Goal: Task Accomplishment & Management: Use online tool/utility

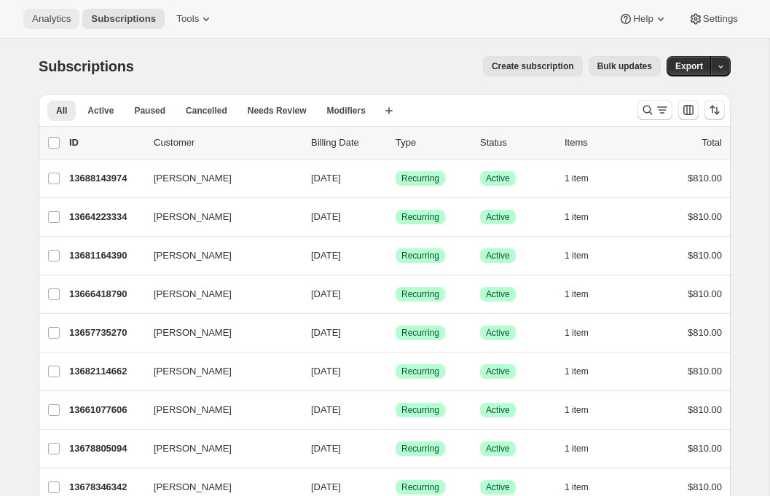
click at [62, 21] on span "Analytics" at bounding box center [51, 19] width 39 height 12
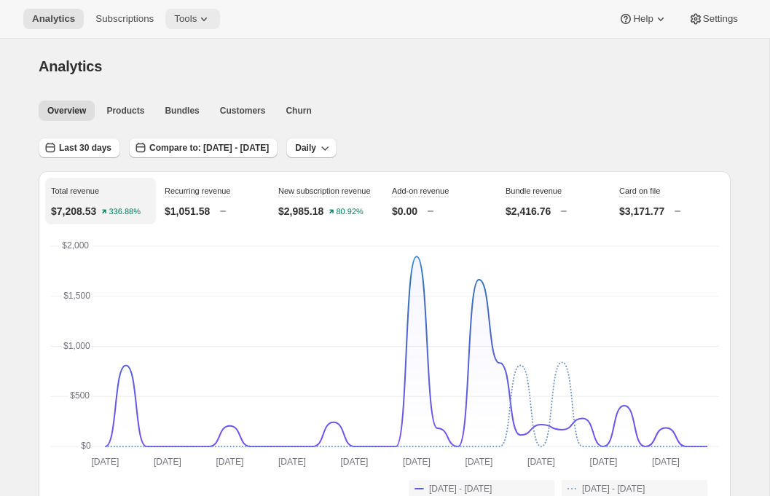
click at [195, 22] on span "Tools" at bounding box center [185, 19] width 23 height 12
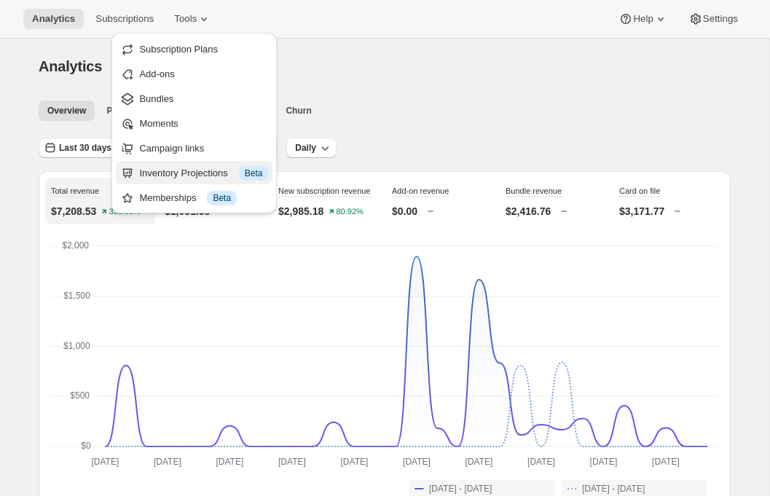
click at [160, 173] on div "Inventory Projections Info Beta" at bounding box center [203, 173] width 129 height 15
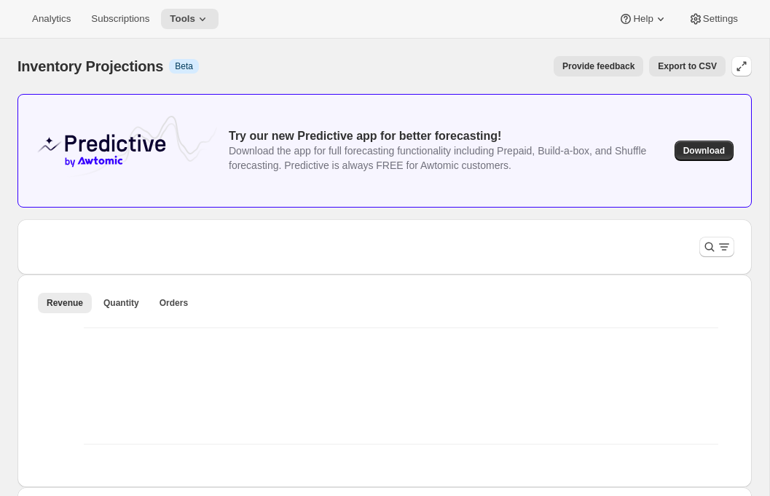
scroll to position [96, 0]
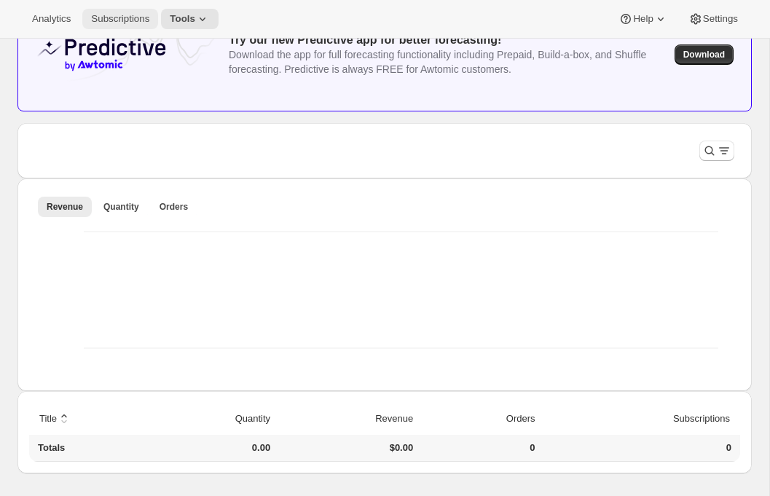
click at [123, 22] on span "Subscriptions" at bounding box center [120, 19] width 58 height 12
